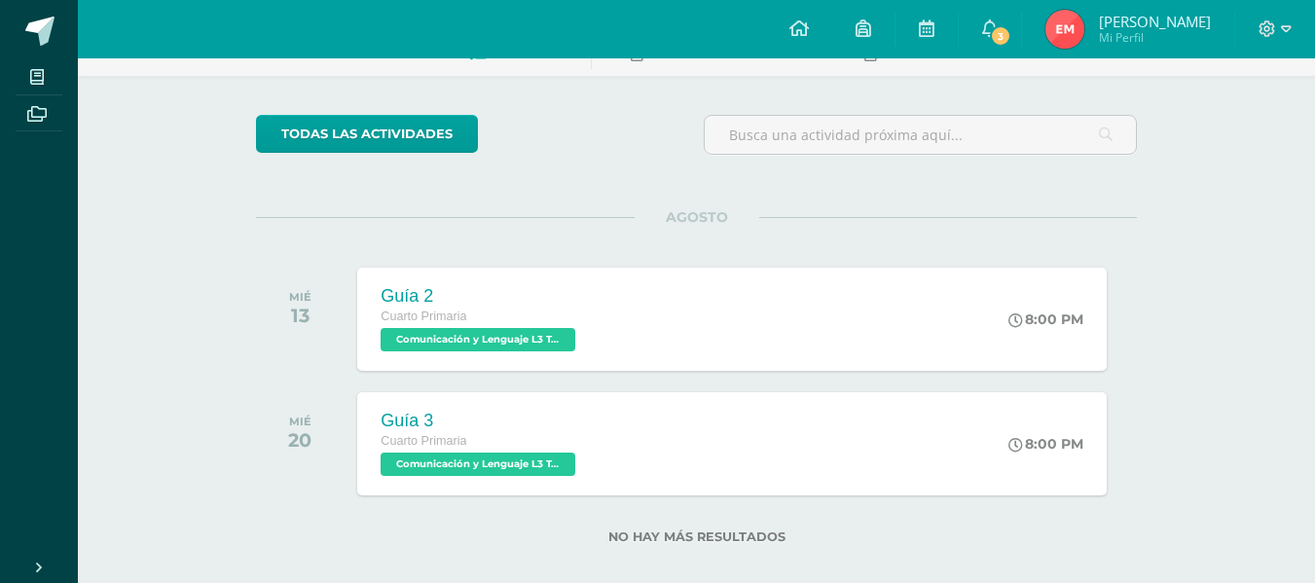
scroll to position [140, 0]
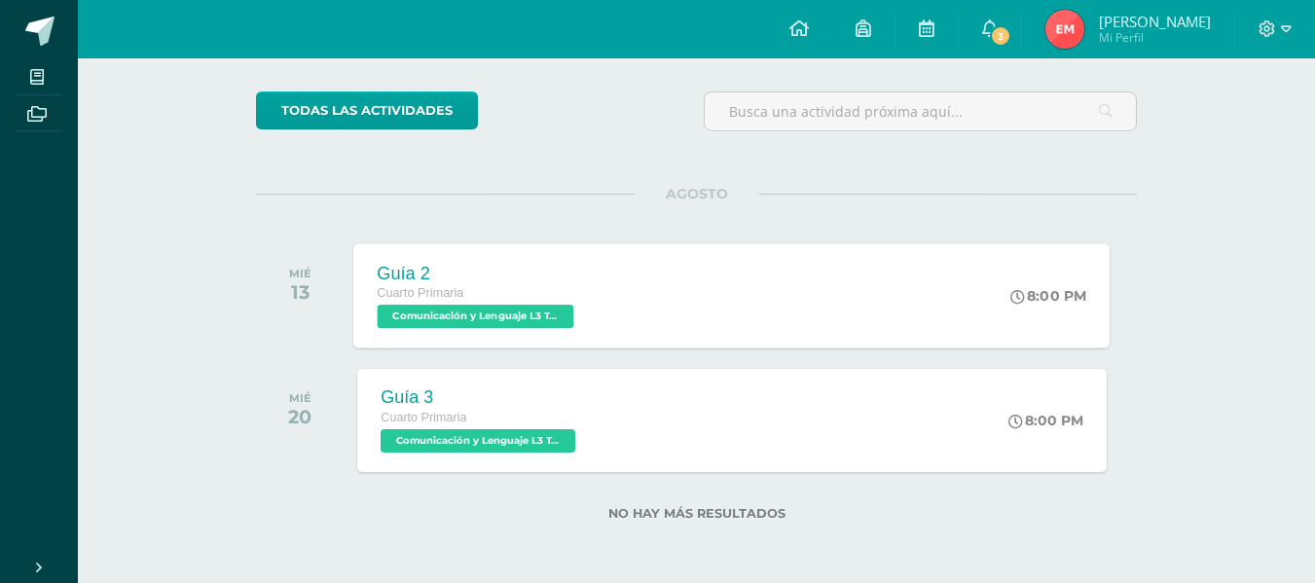
click at [394, 314] on span "Comunicación y Lenguaje L3 Terce Idioma 'A'" at bounding box center [476, 316] width 197 height 23
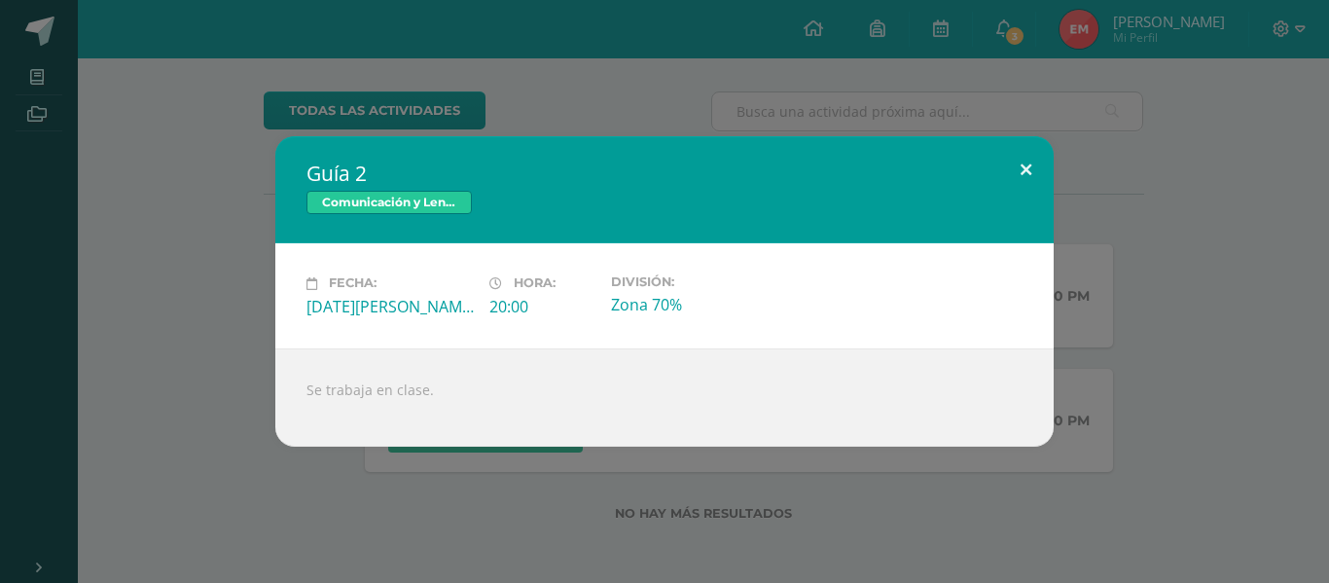
click at [1026, 169] on button at bounding box center [1026, 169] width 55 height 66
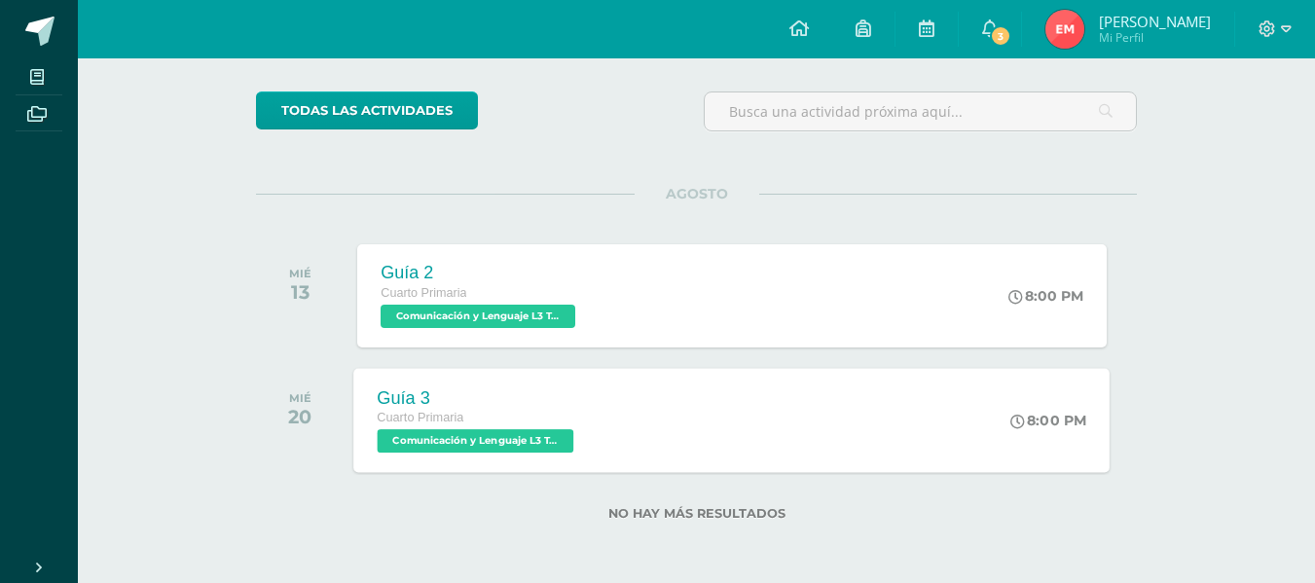
click at [548, 447] on span "Comunicación y Lenguaje L3 Terce Idioma 'A'" at bounding box center [476, 440] width 197 height 23
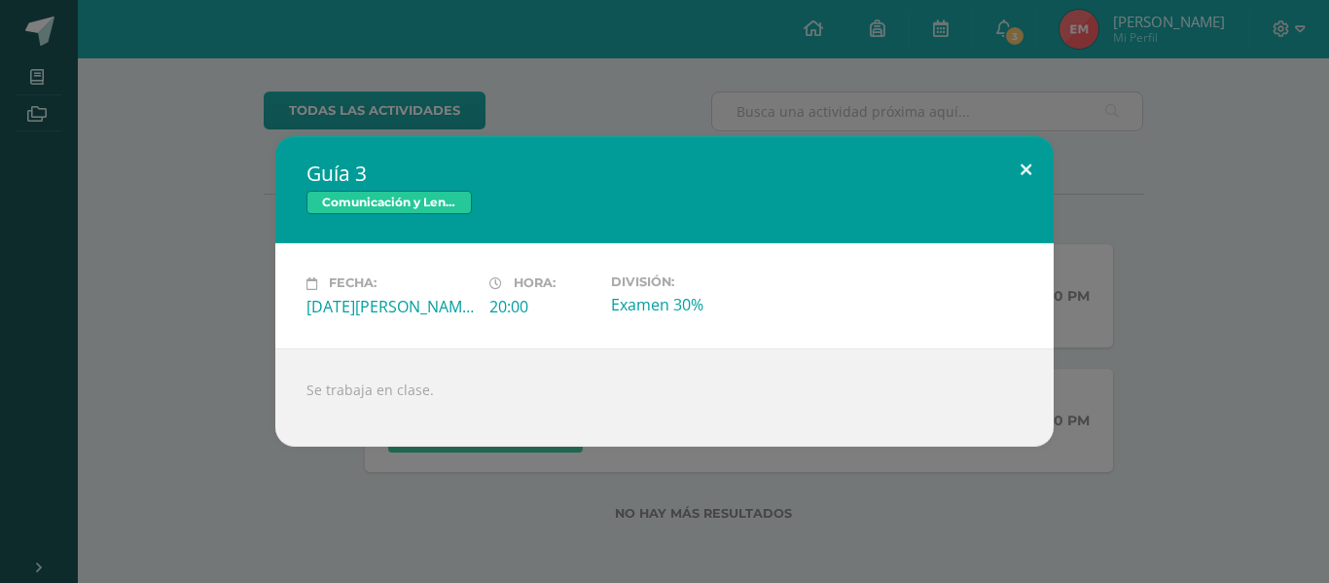
click at [1028, 170] on button at bounding box center [1026, 169] width 55 height 66
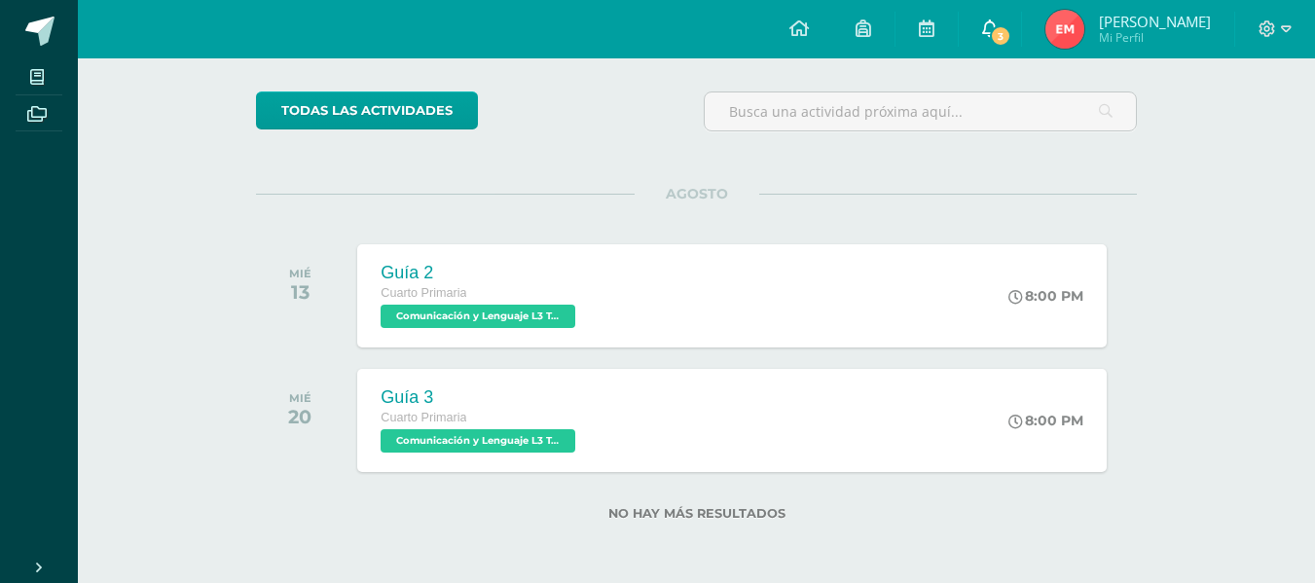
click at [1006, 37] on span "3" at bounding box center [1000, 35] width 21 height 21
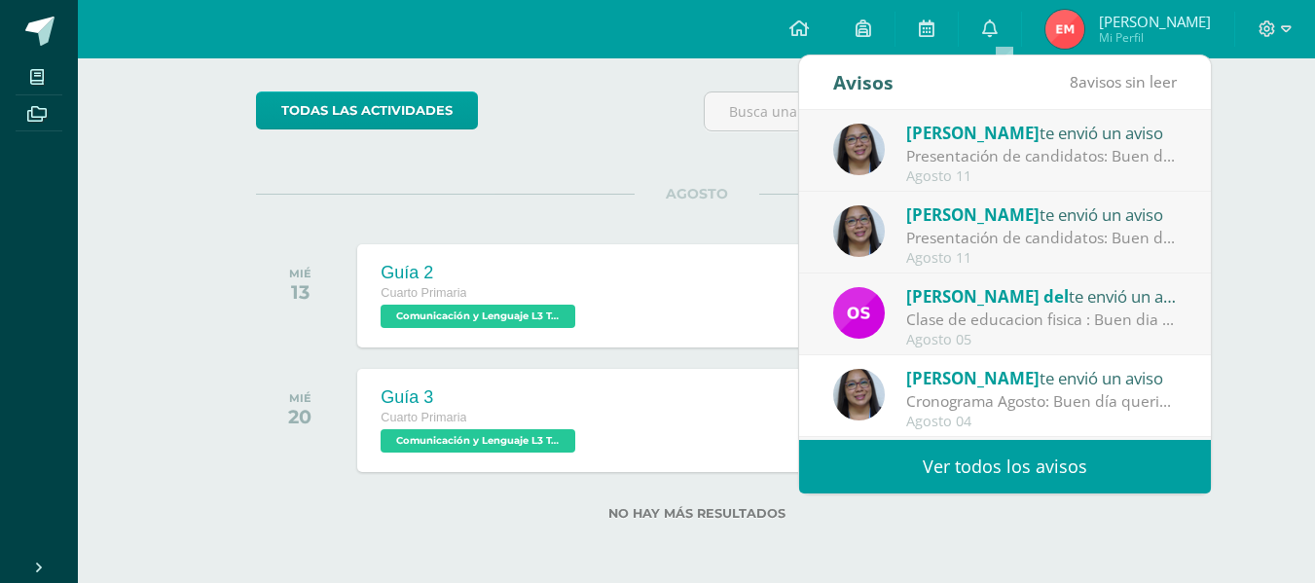
click at [985, 383] on span "[PERSON_NAME]" at bounding box center [972, 378] width 133 height 22
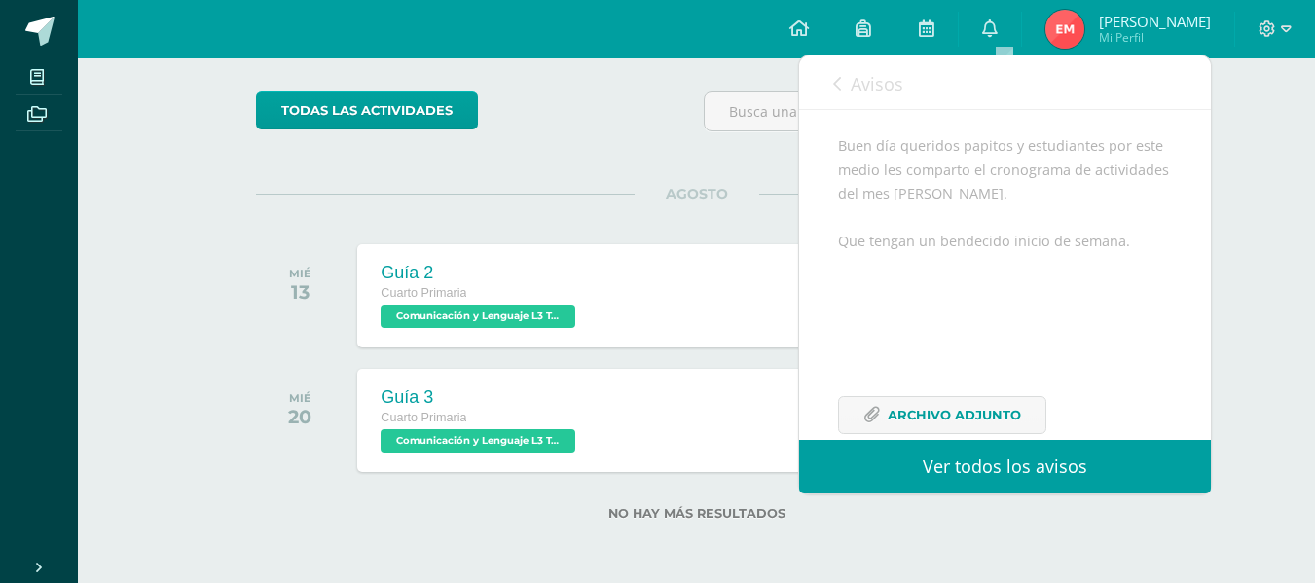
scroll to position [241, 0]
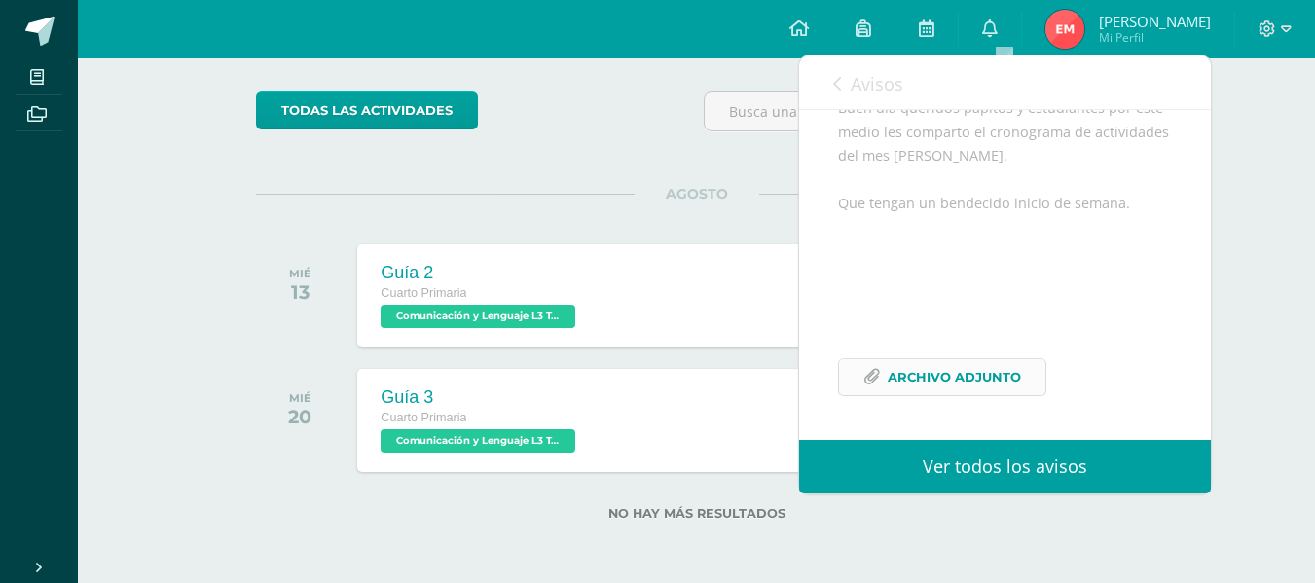
click at [994, 375] on span "Archivo Adjunto" at bounding box center [954, 377] width 133 height 36
click at [840, 81] on icon at bounding box center [837, 84] width 8 height 16
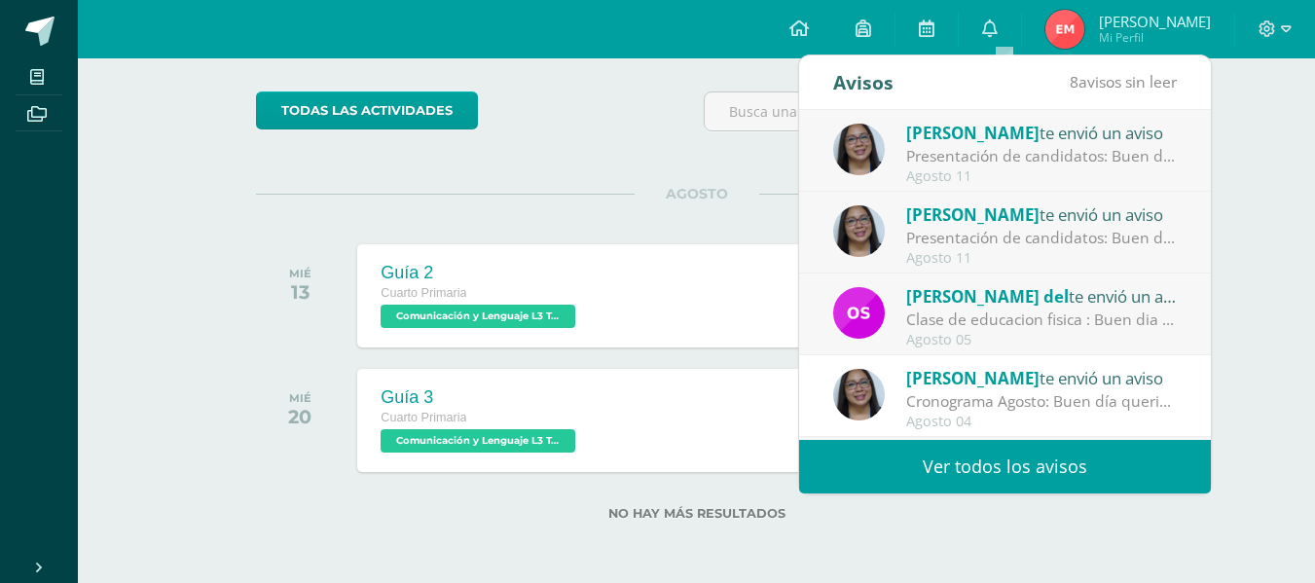
click at [836, 85] on div "Avisos" at bounding box center [863, 82] width 60 height 54
click at [830, 83] on div "Avisos 8 avisos sin leer Avisos" at bounding box center [1005, 82] width 412 height 55
click at [841, 88] on div "Avisos" at bounding box center [863, 82] width 60 height 54
